Goal: Task Accomplishment & Management: Use online tool/utility

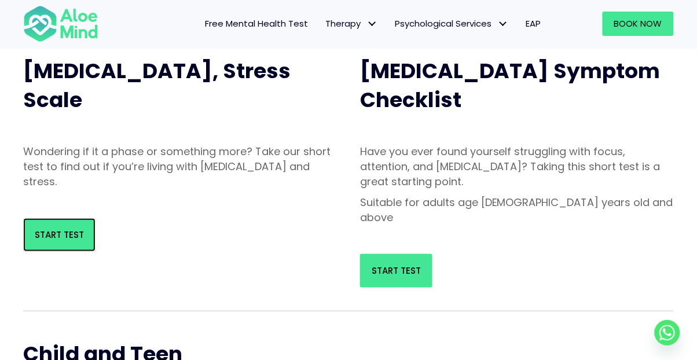
click at [43, 226] on link "Start Test" at bounding box center [59, 235] width 72 height 34
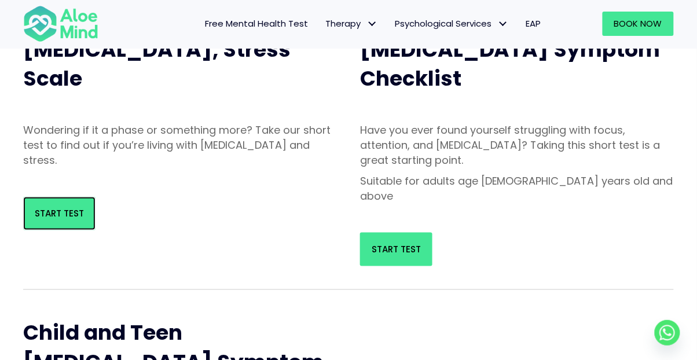
scroll to position [174, 0]
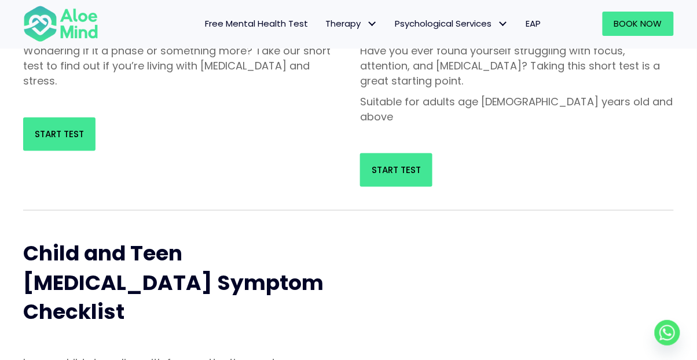
scroll to position [231, 0]
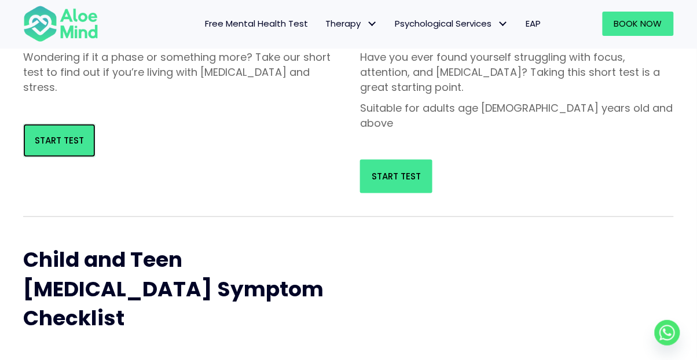
click at [58, 149] on link "Start Test" at bounding box center [59, 141] width 72 height 34
